Goal: Find specific page/section: Find specific page/section

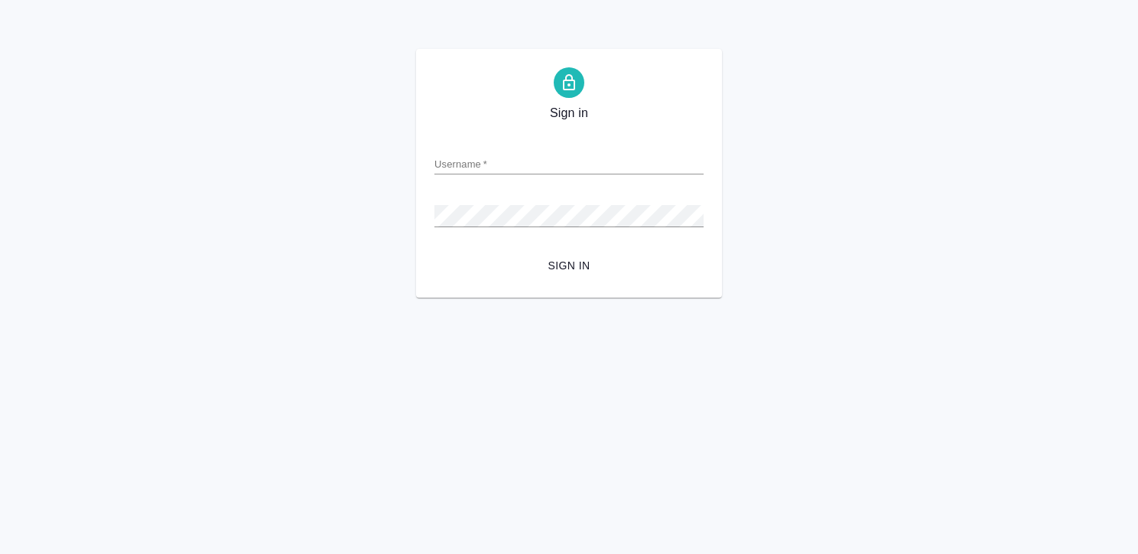
type input "[EMAIL_ADDRESS][DOMAIN_NAME]"
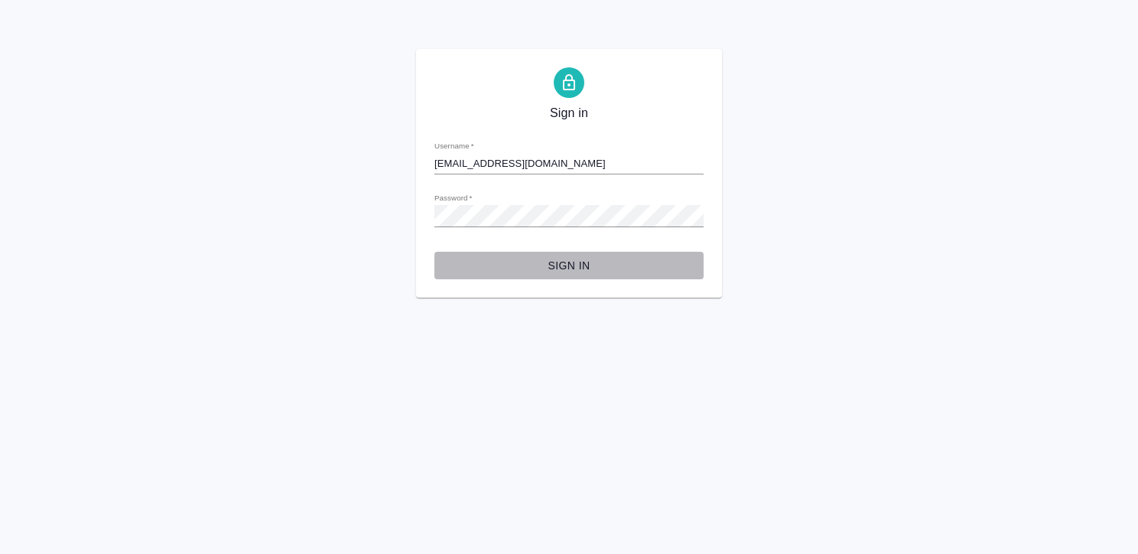
click at [577, 263] on span "Sign in" at bounding box center [569, 265] width 245 height 19
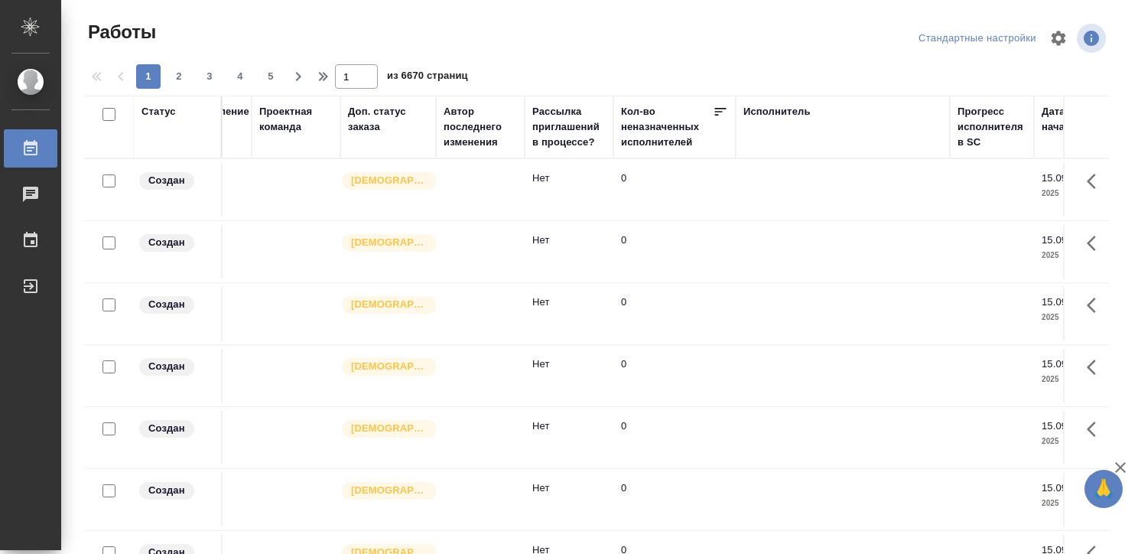
scroll to position [0, 502]
click at [786, 105] on div "Исполнитель" at bounding box center [778, 111] width 67 height 15
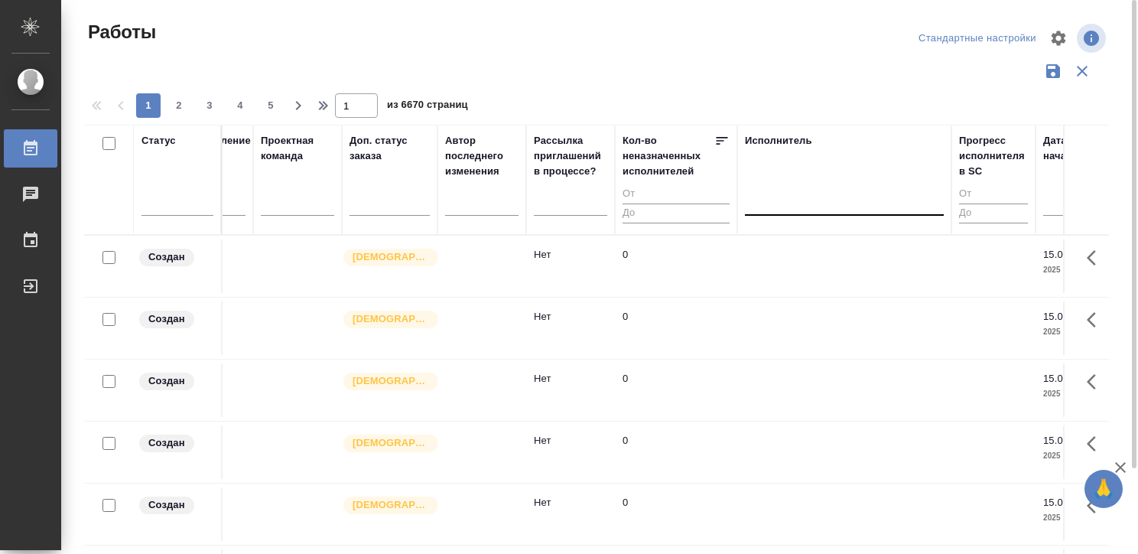
click at [768, 208] on div at bounding box center [844, 200] width 199 height 22
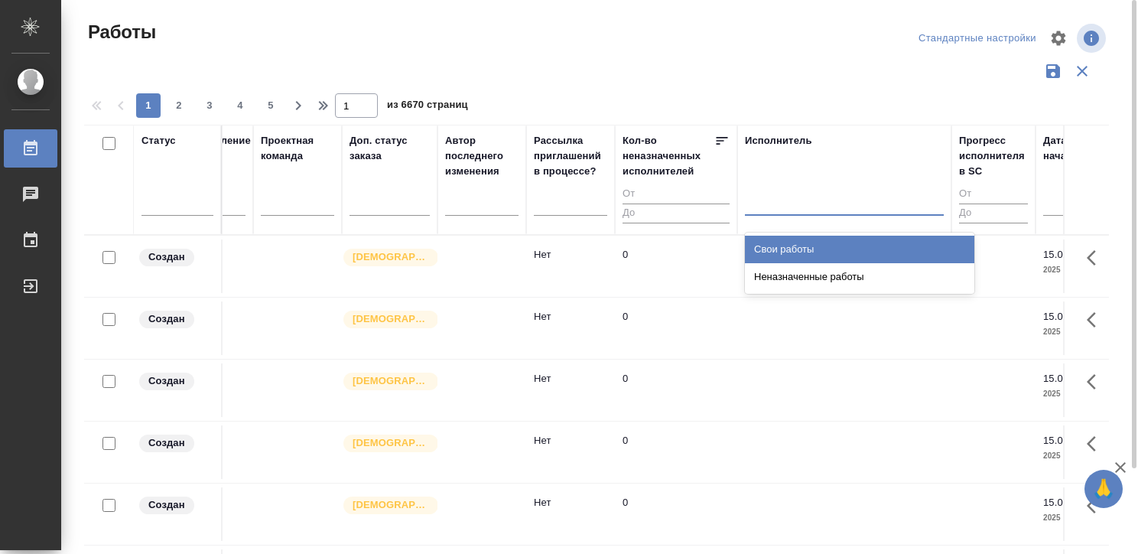
click at [773, 241] on div "Свои работы" at bounding box center [860, 250] width 230 height 28
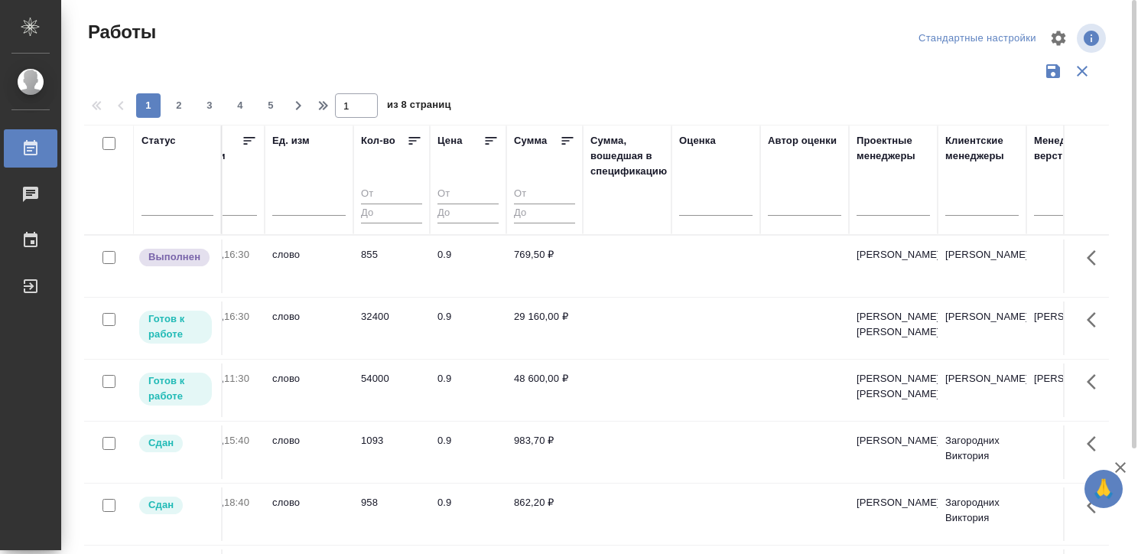
scroll to position [0, 1428]
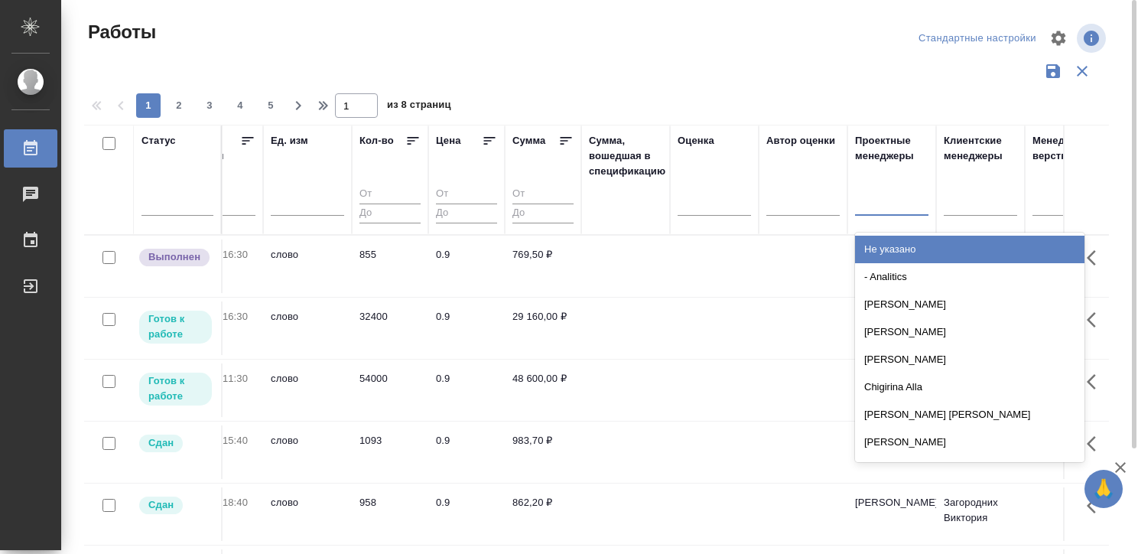
click at [879, 199] on div at bounding box center [891, 200] width 73 height 22
type input "Мута"
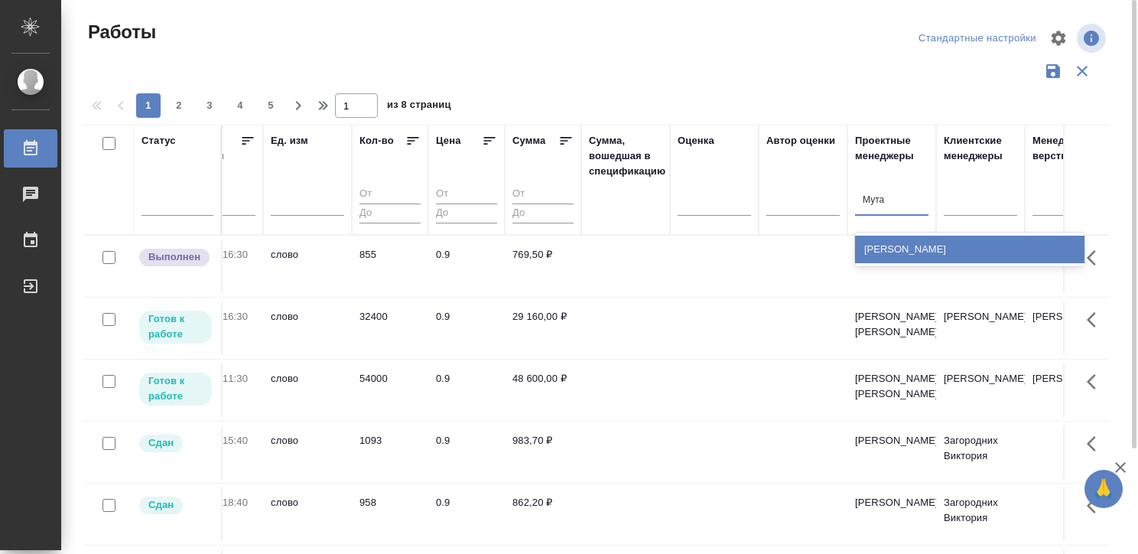
click at [894, 244] on div "[PERSON_NAME]" at bounding box center [970, 250] width 230 height 28
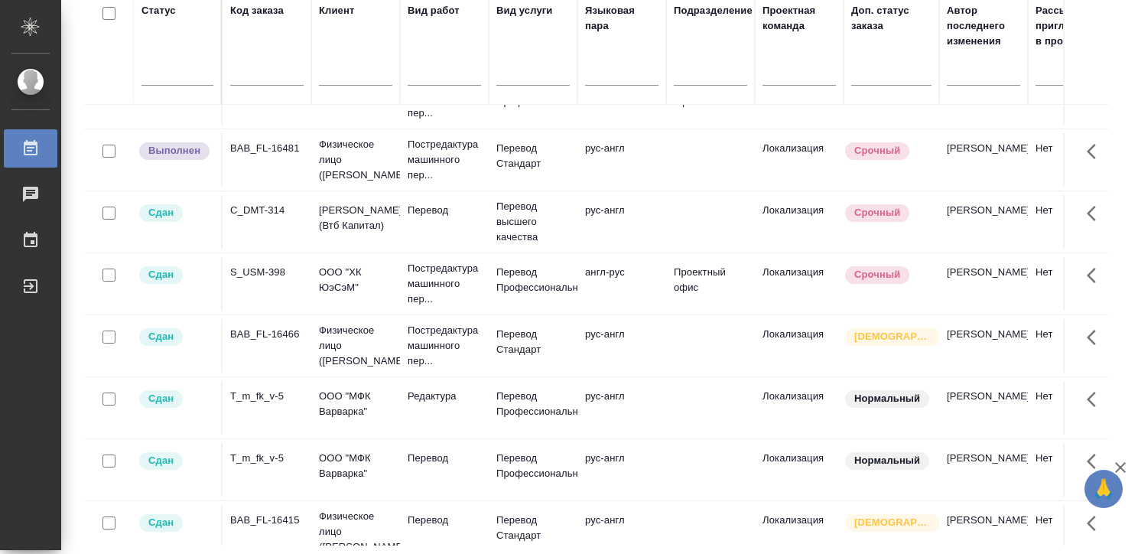
scroll to position [164, 0]
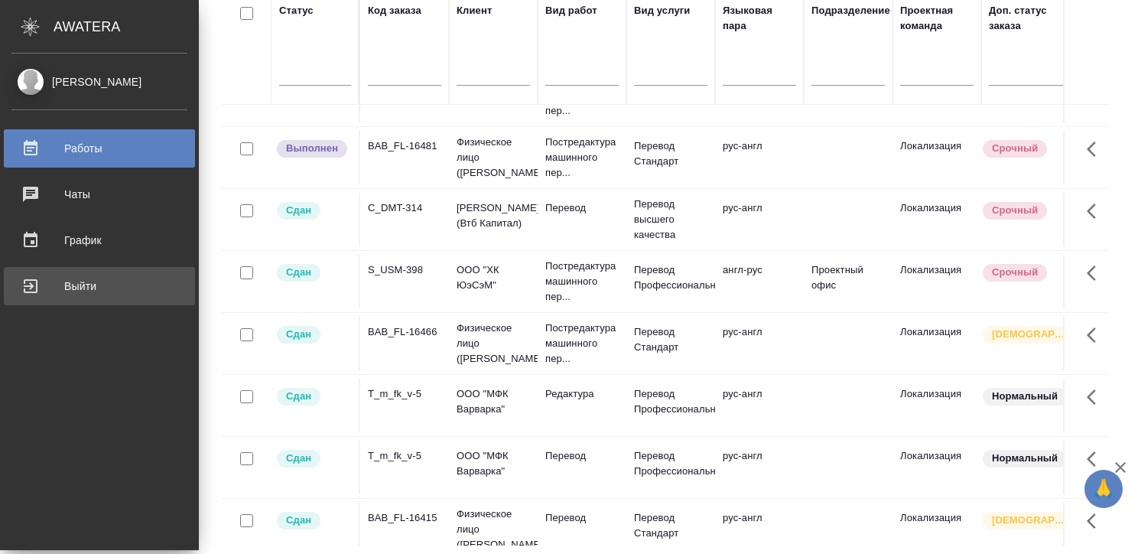
click at [16, 282] on div "Выйти" at bounding box center [99, 286] width 176 height 23
